Goal: Information Seeking & Learning: Find specific page/section

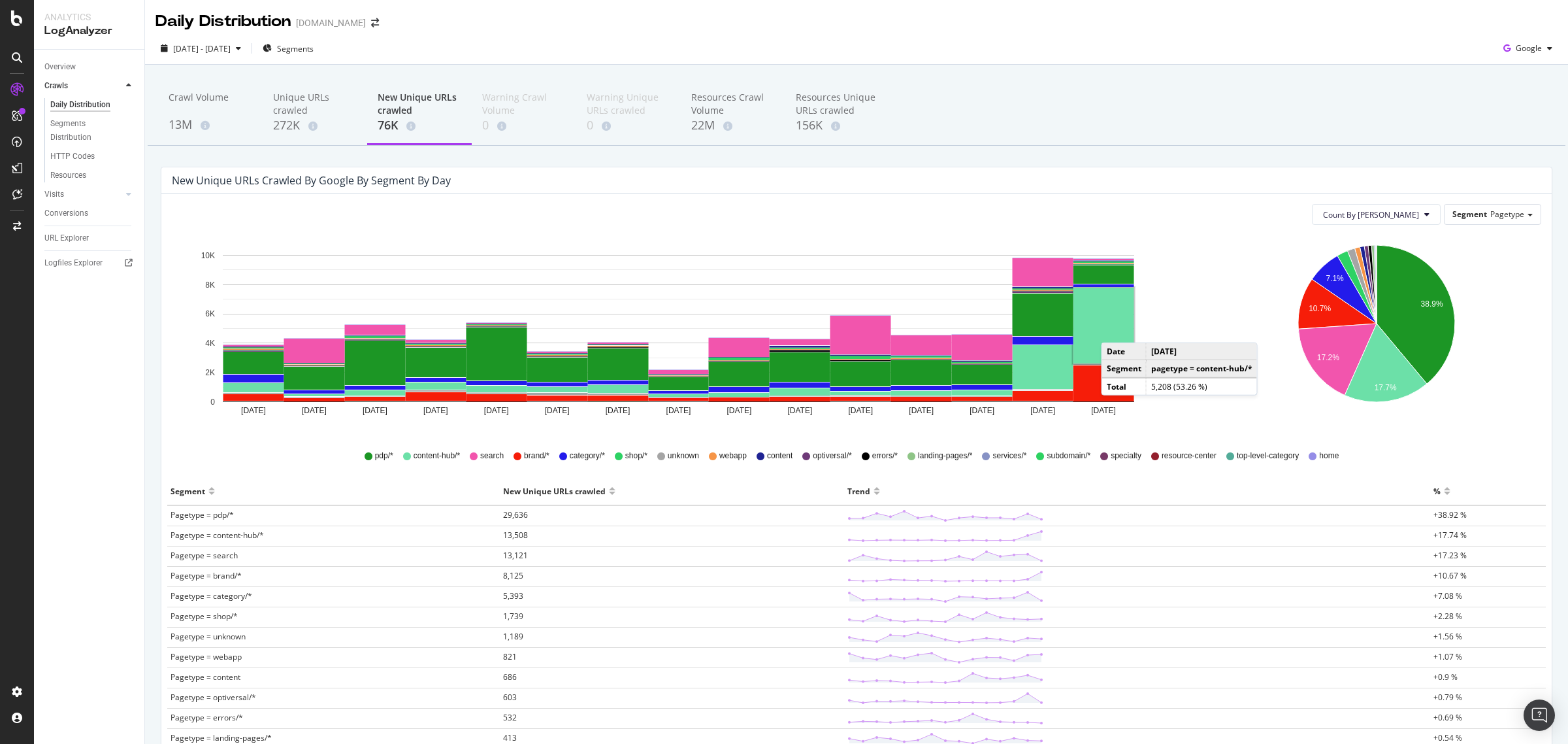
click at [1115, 330] on rect "A chart." at bounding box center [1103, 326] width 61 height 76
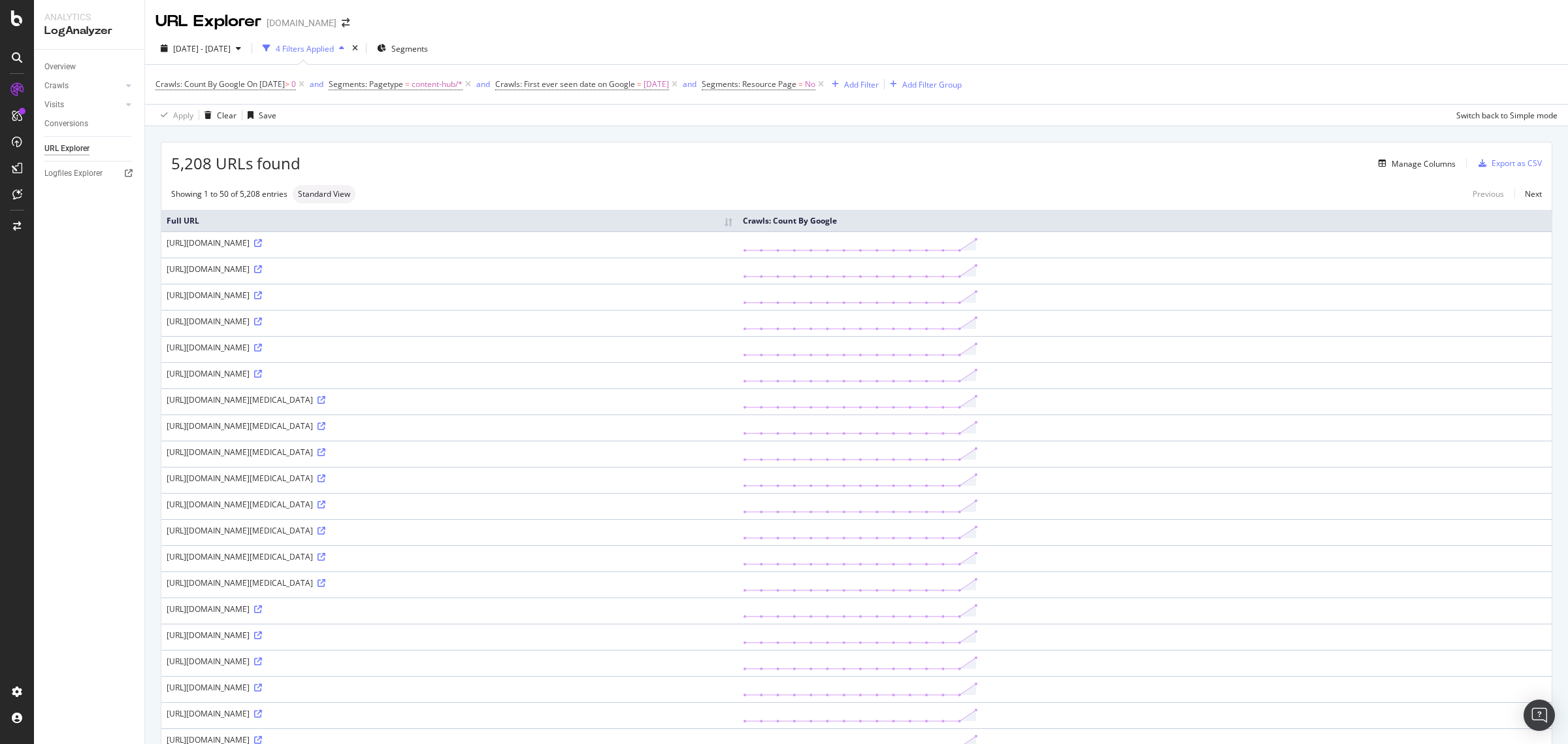
drag, startPoint x: 441, startPoint y: 242, endPoint x: 587, endPoint y: 255, distance: 146.6
click at [575, 255] on td "[URL][DOMAIN_NAME]" at bounding box center [449, 245] width 577 height 26
click at [262, 243] on icon at bounding box center [258, 243] width 8 height 8
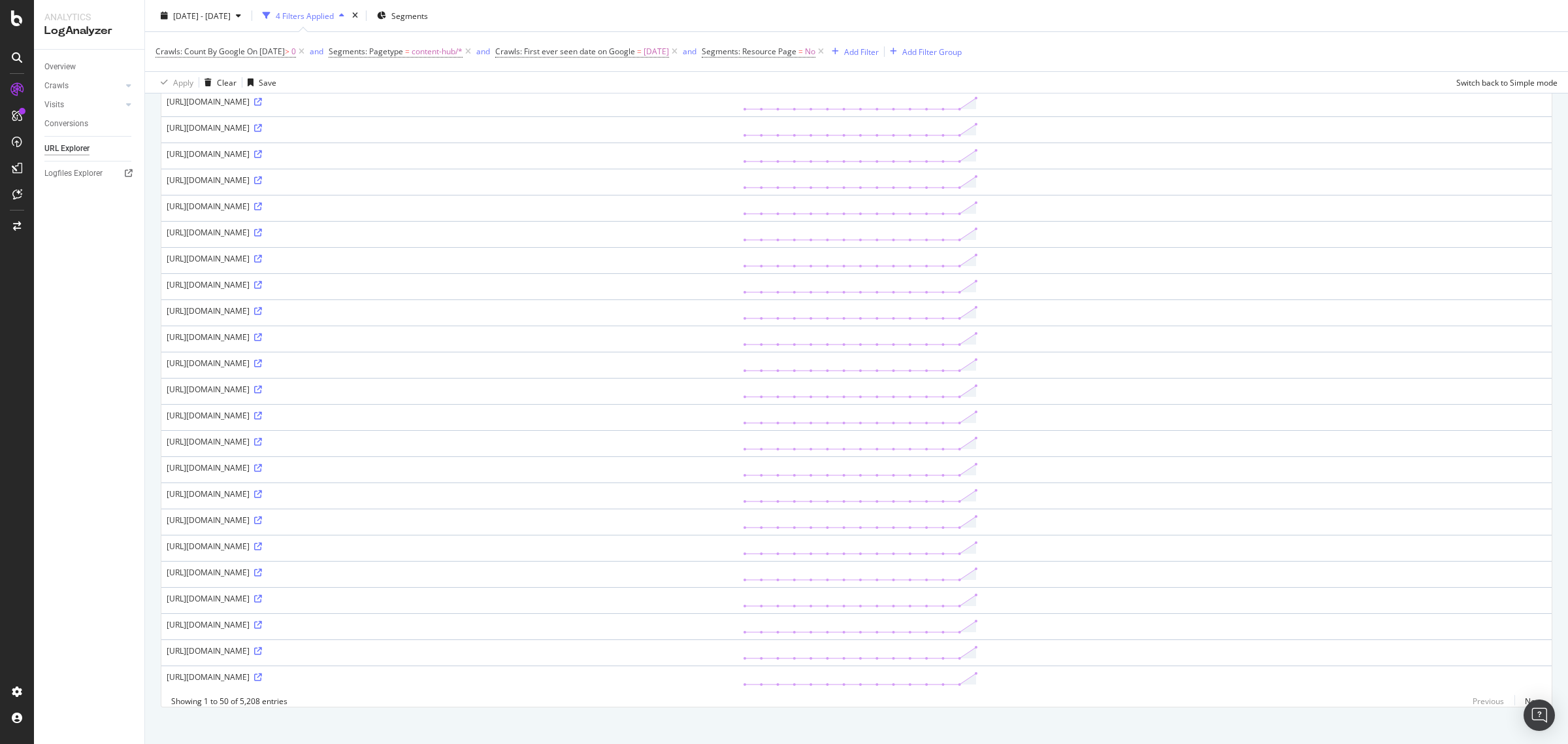
scroll to position [876, 0]
click at [1521, 695] on link "Next" at bounding box center [1529, 692] width 28 height 19
click at [1515, 691] on link "Next" at bounding box center [1529, 692] width 28 height 19
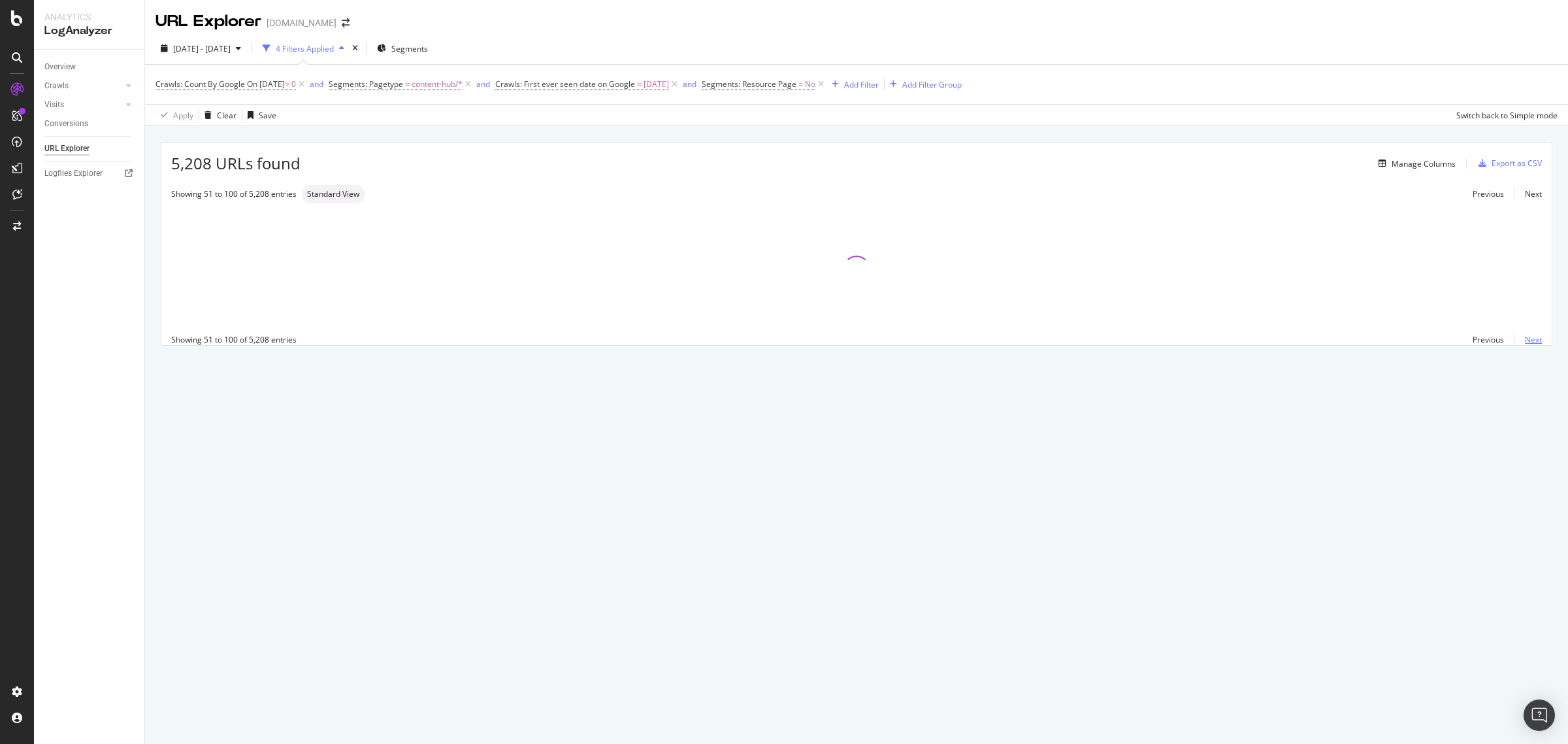
scroll to position [0, 0]
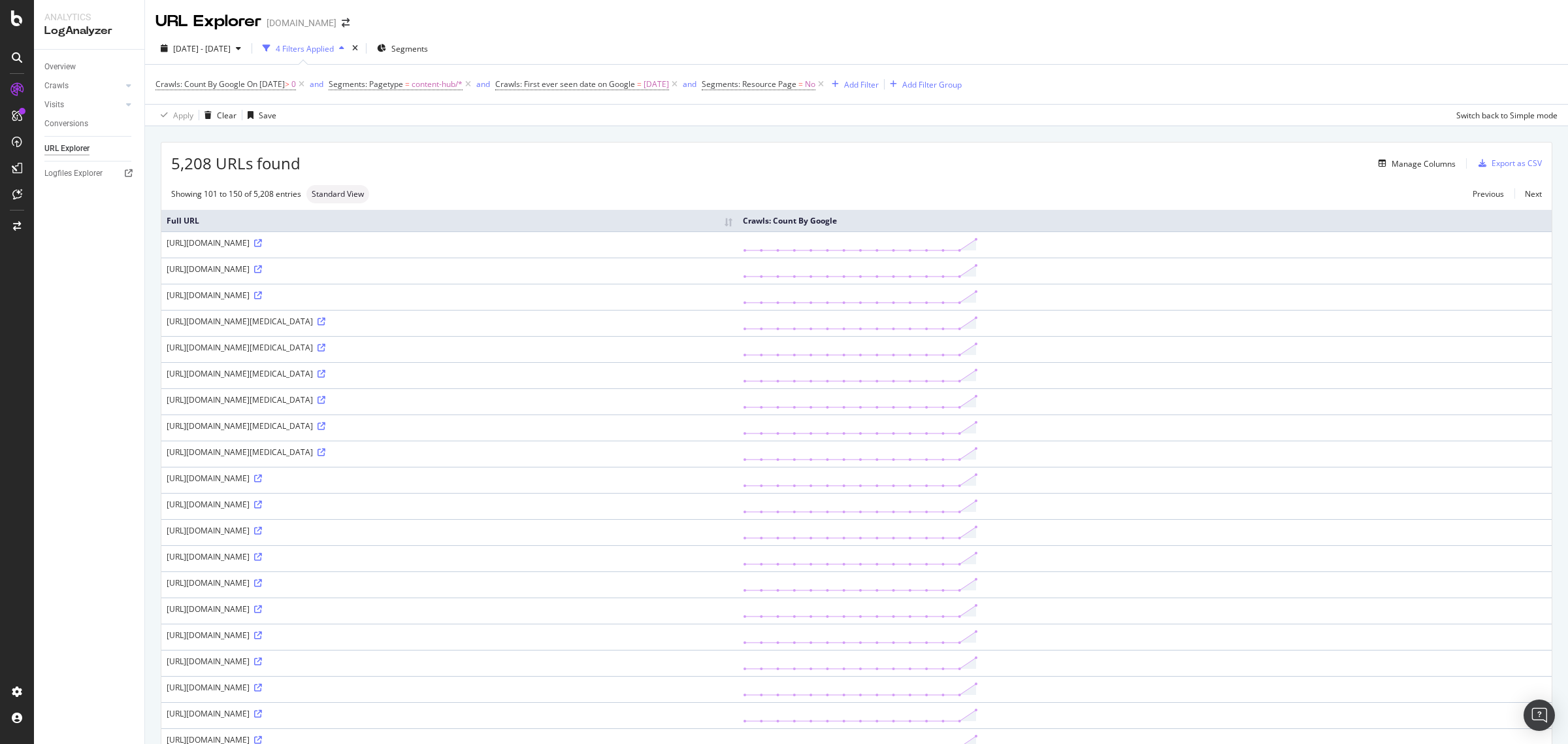
drag, startPoint x: 757, startPoint y: 351, endPoint x: 157, endPoint y: 352, distance: 600.0
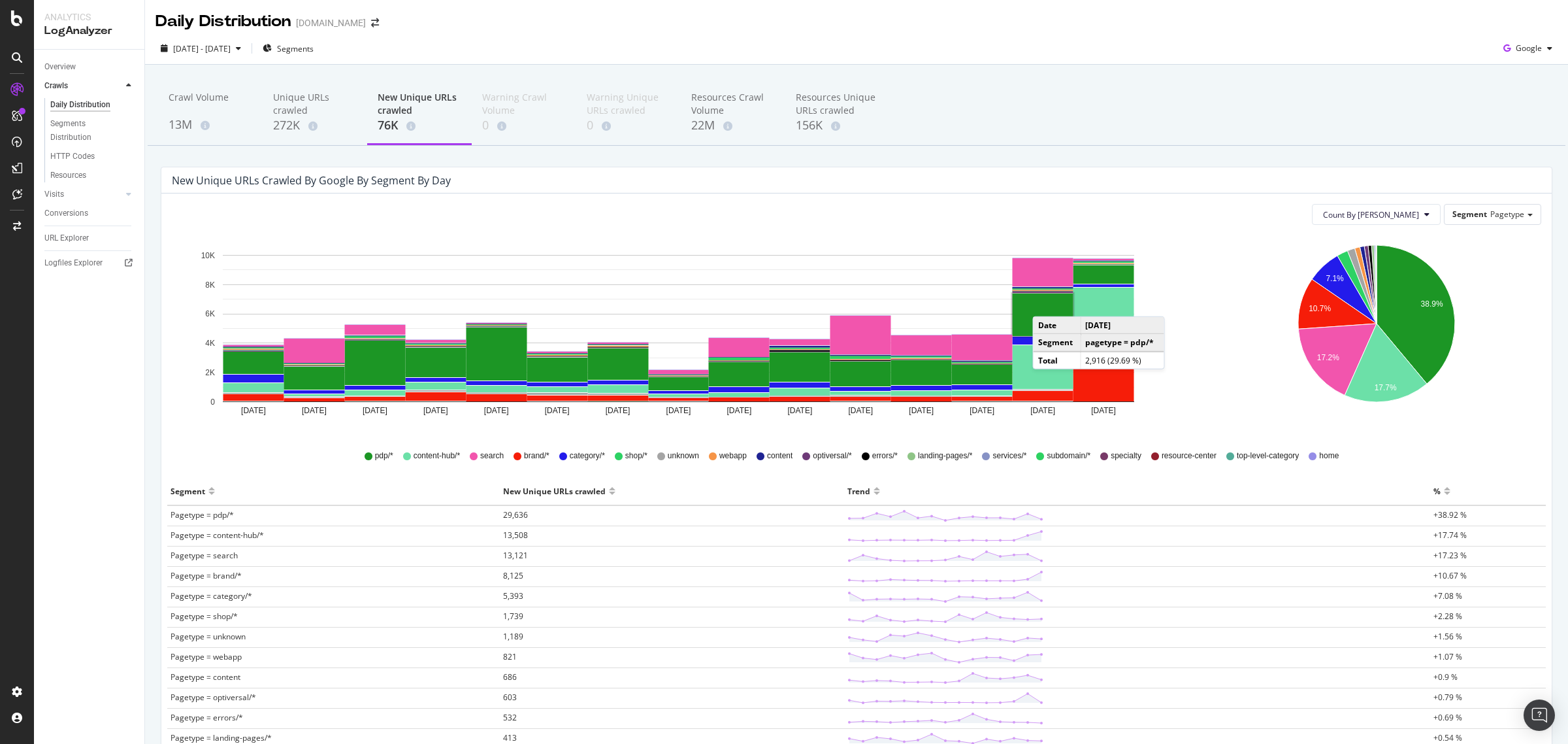
click at [1046, 304] on rect "A chart." at bounding box center [1043, 315] width 61 height 43
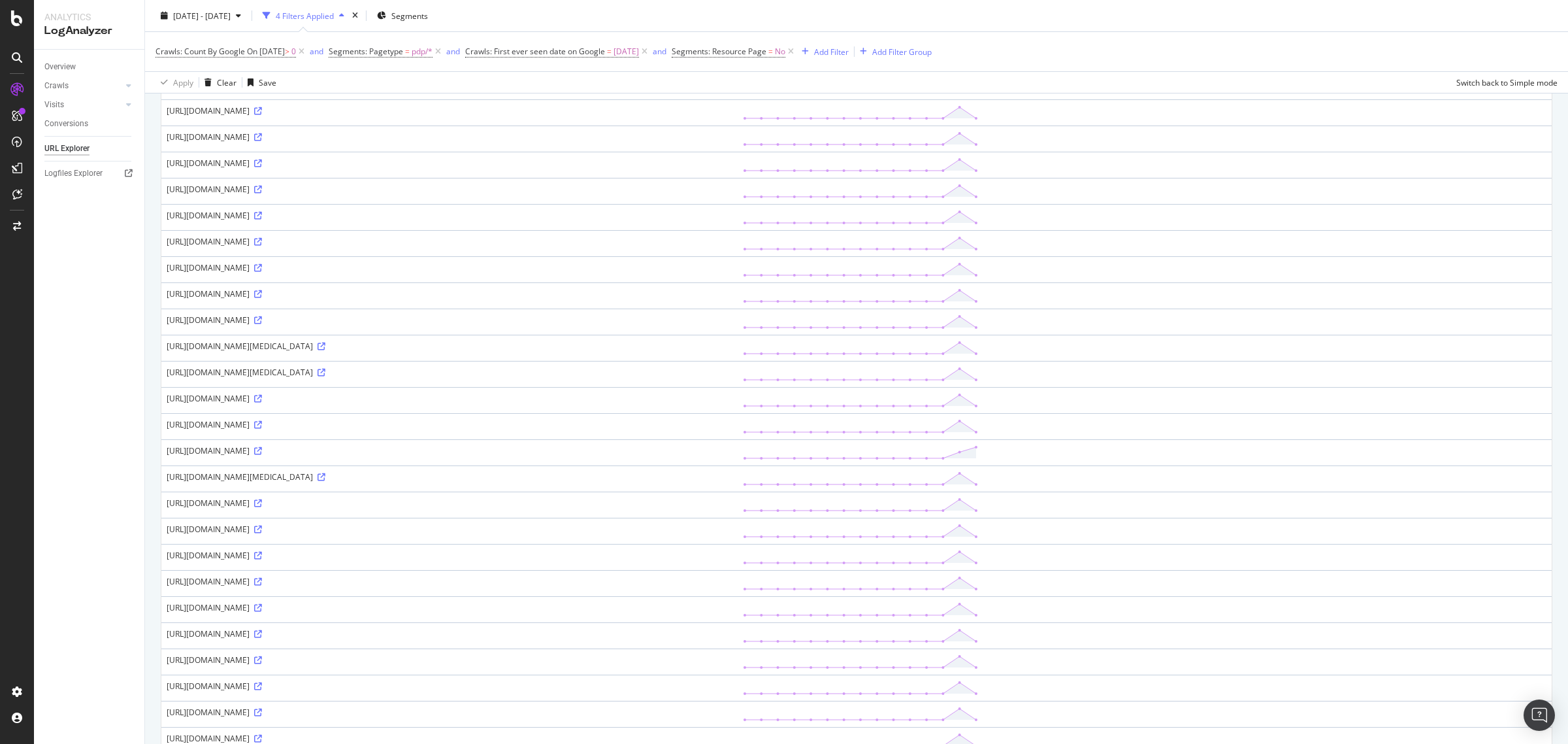
scroll to position [817, 0]
drag, startPoint x: 329, startPoint y: 402, endPoint x: 780, endPoint y: 402, distance: 451.0
click at [733, 399] on div "[URL][DOMAIN_NAME]" at bounding box center [449, 393] width 566 height 11
drag, startPoint x: 813, startPoint y: 376, endPoint x: 971, endPoint y: 377, distance: 158.0
click at [733, 372] on div "[URL][DOMAIN_NAME]" at bounding box center [449, 366] width 566 height 11
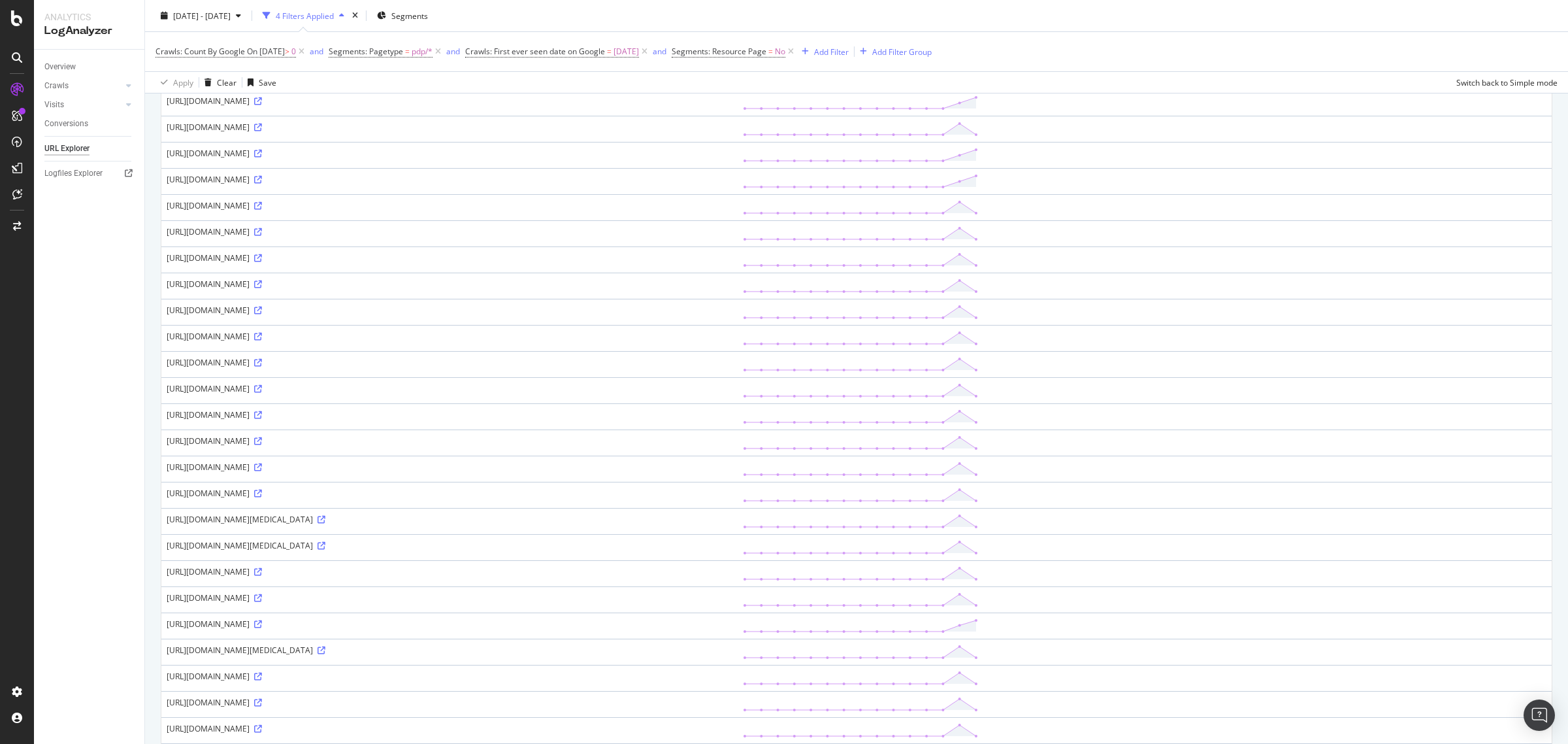
scroll to position [654, 0]
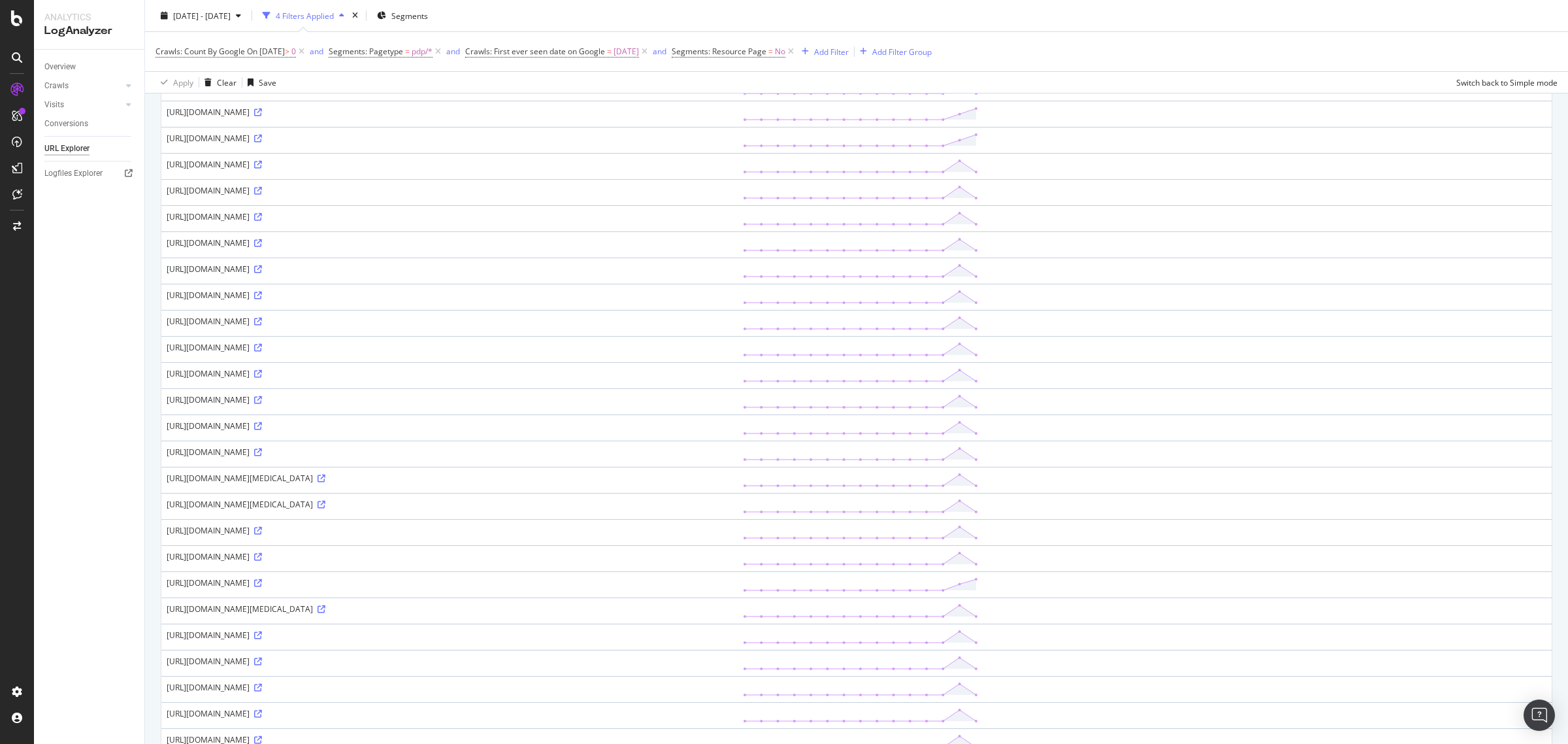
click at [684, 456] on div "[URL][DOMAIN_NAME]" at bounding box center [449, 452] width 566 height 11
copy div "[URL][DOMAIN_NAME]"
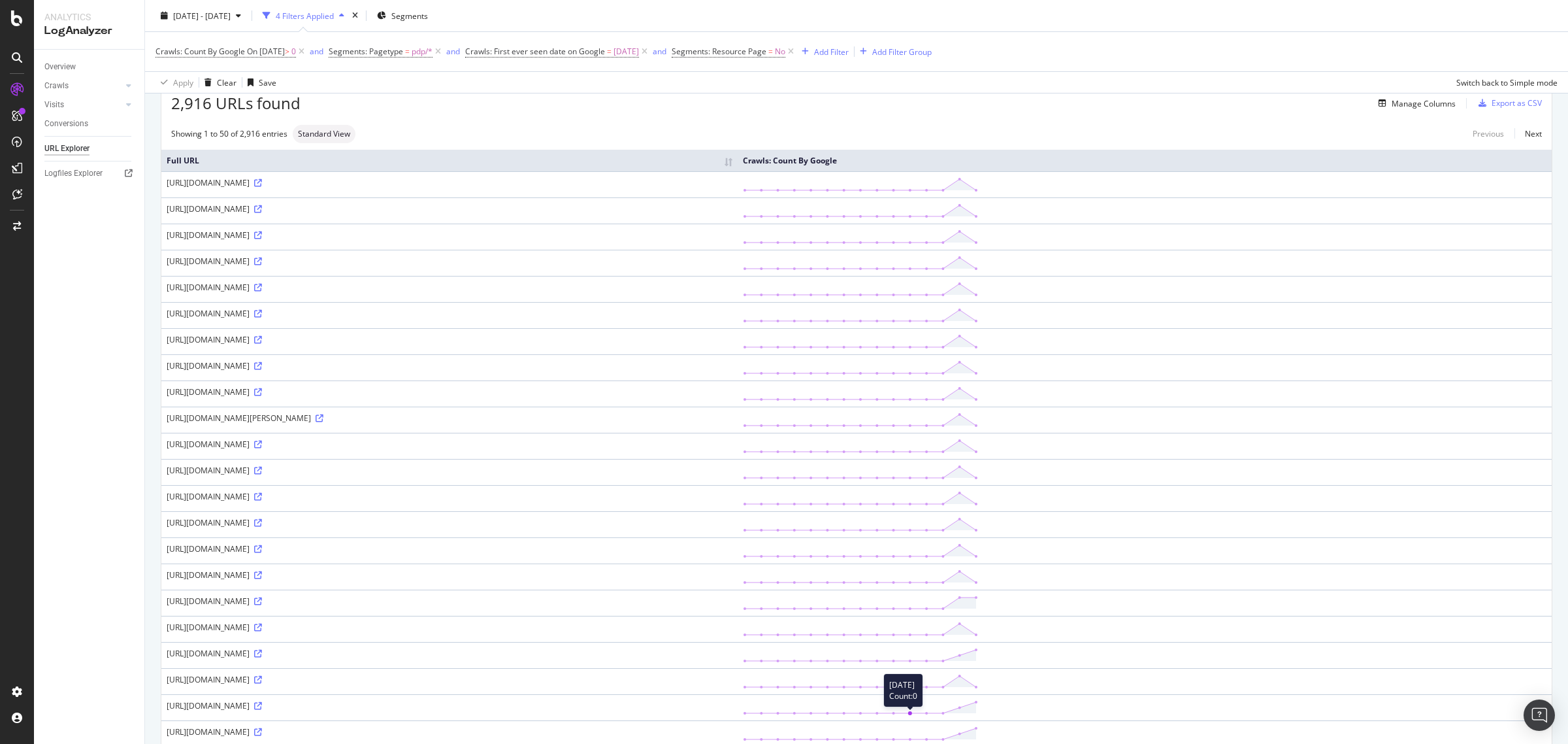
scroll to position [0, 0]
